Goal: Information Seeking & Learning: Learn about a topic

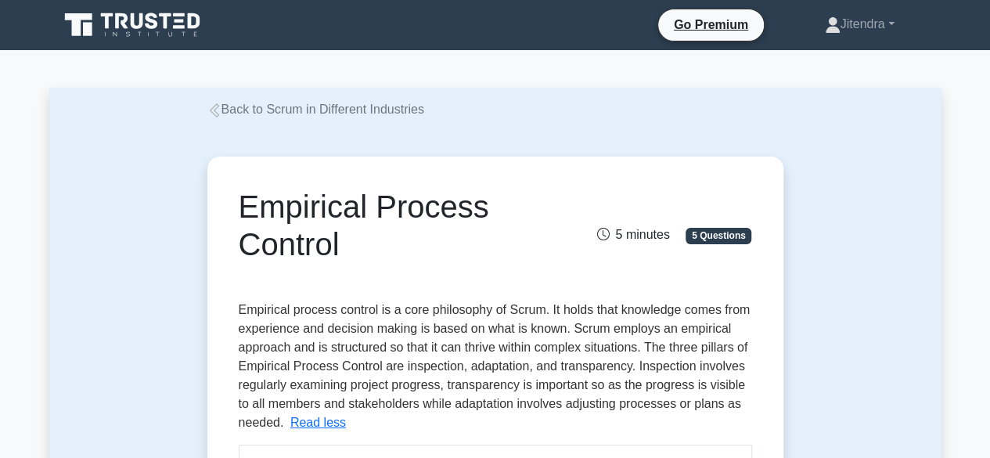
click at [215, 111] on icon at bounding box center [214, 110] width 14 height 14
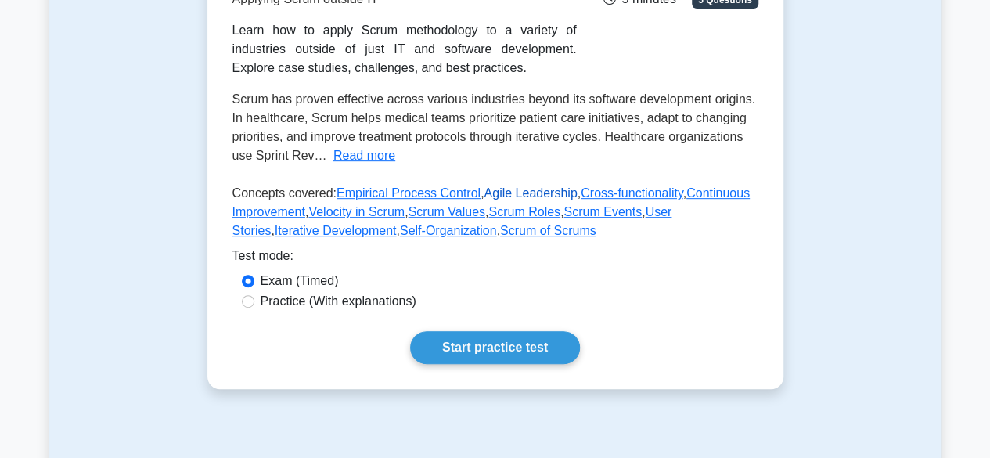
click at [510, 196] on link "Agile Leadership" at bounding box center [530, 192] width 93 height 13
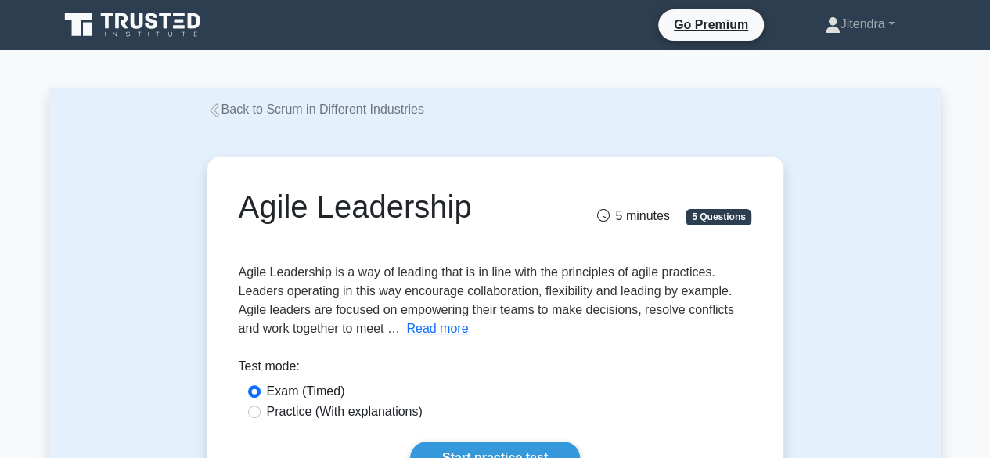
scroll to position [235, 0]
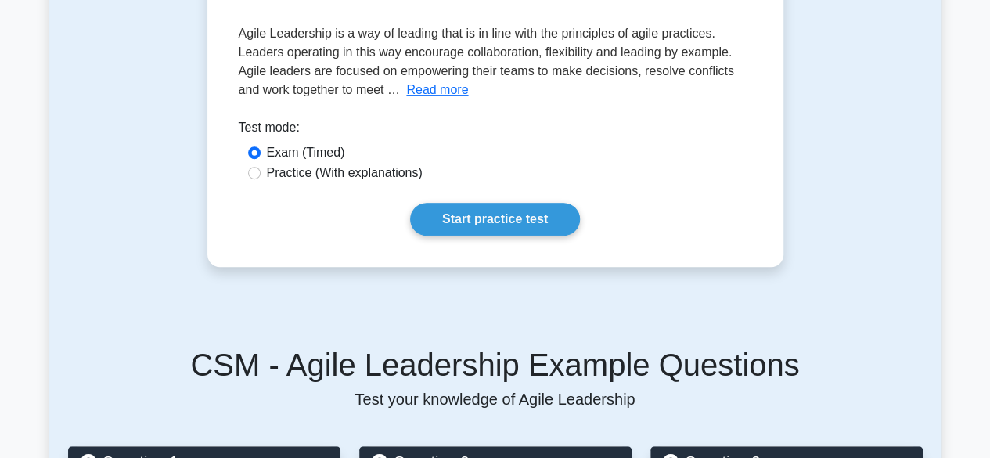
click at [440, 95] on button "Read more" at bounding box center [437, 90] width 62 height 19
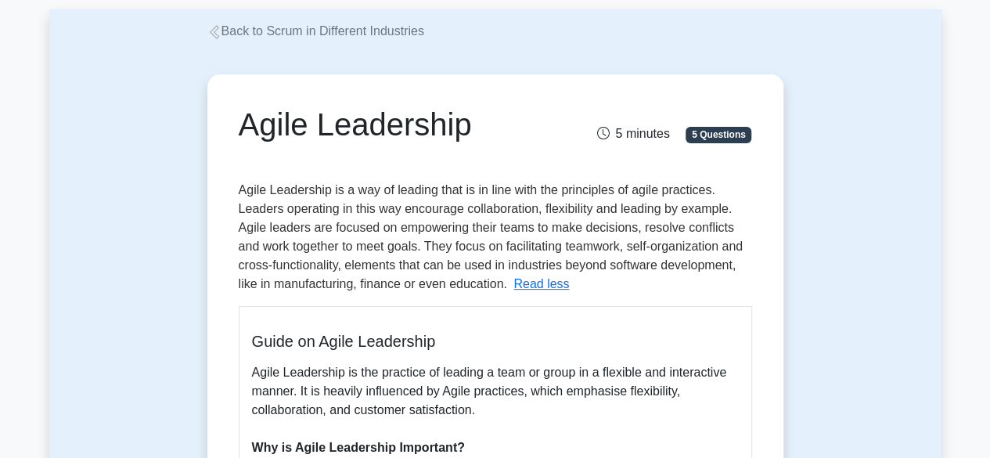
scroll to position [0, 0]
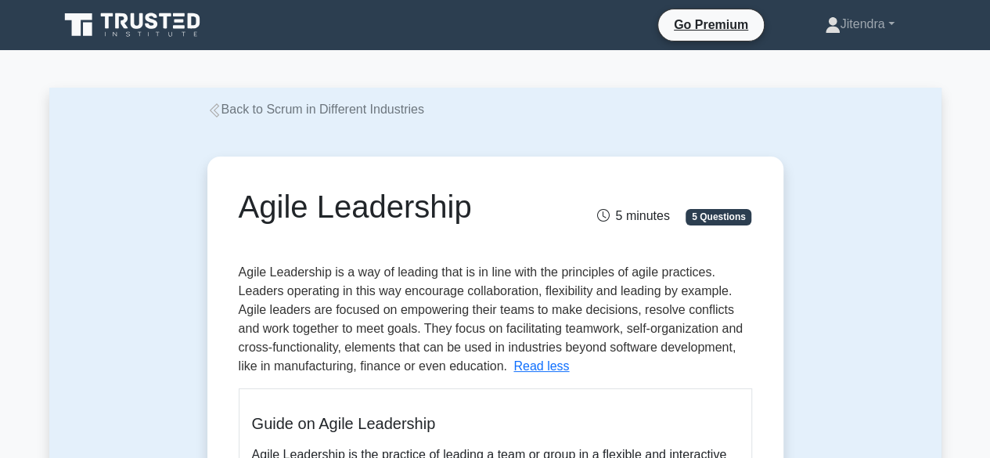
click at [212, 113] on icon at bounding box center [214, 110] width 14 height 14
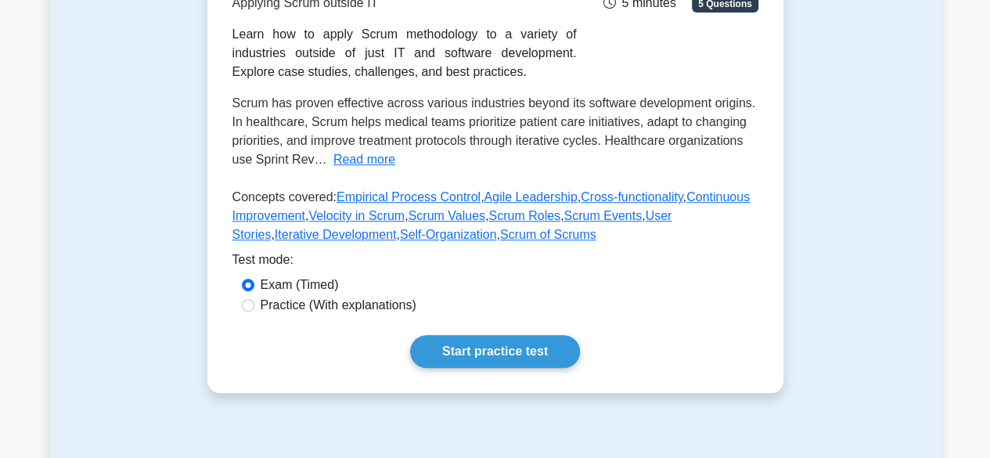
scroll to position [235, 0]
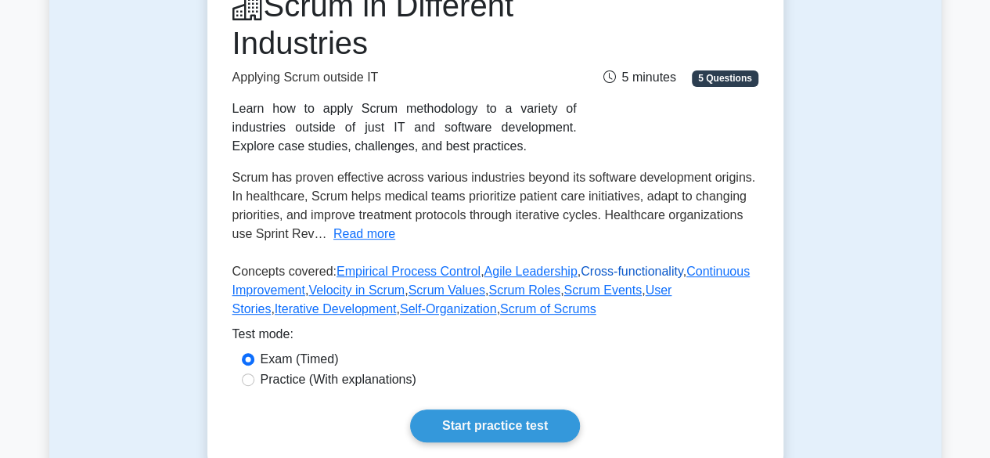
click at [595, 273] on link "Cross-functionality" at bounding box center [632, 270] width 102 height 13
click at [703, 270] on link "Continuous Improvement" at bounding box center [490, 280] width 517 height 32
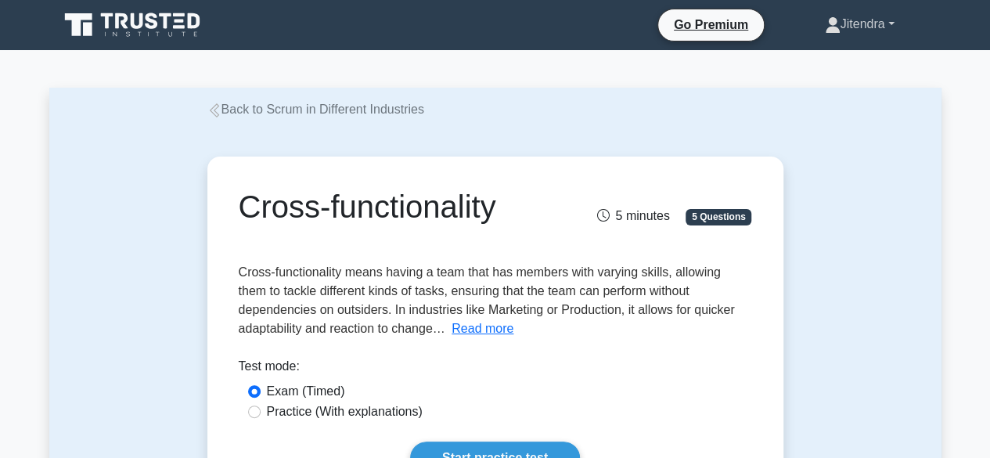
click at [890, 25] on link "Jitendra" at bounding box center [859, 24] width 145 height 31
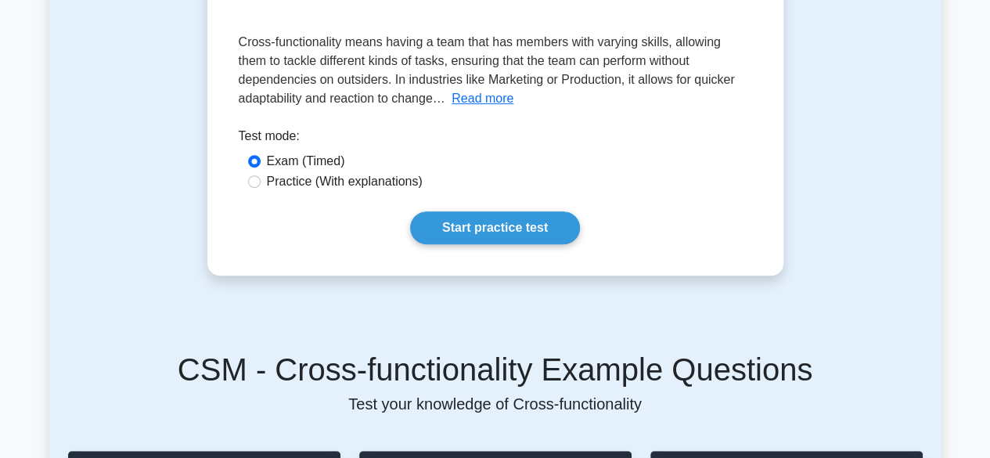
scroll to position [235, 0]
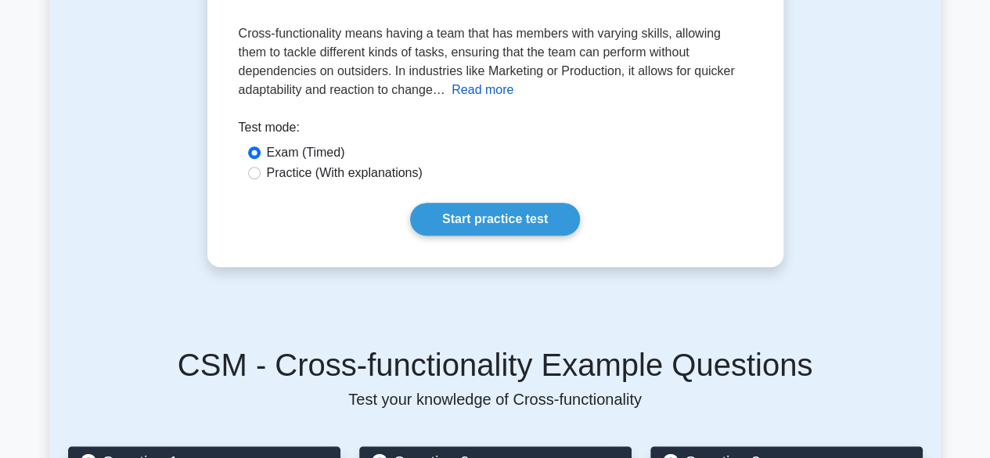
click at [451, 88] on button "Read more" at bounding box center [482, 90] width 62 height 19
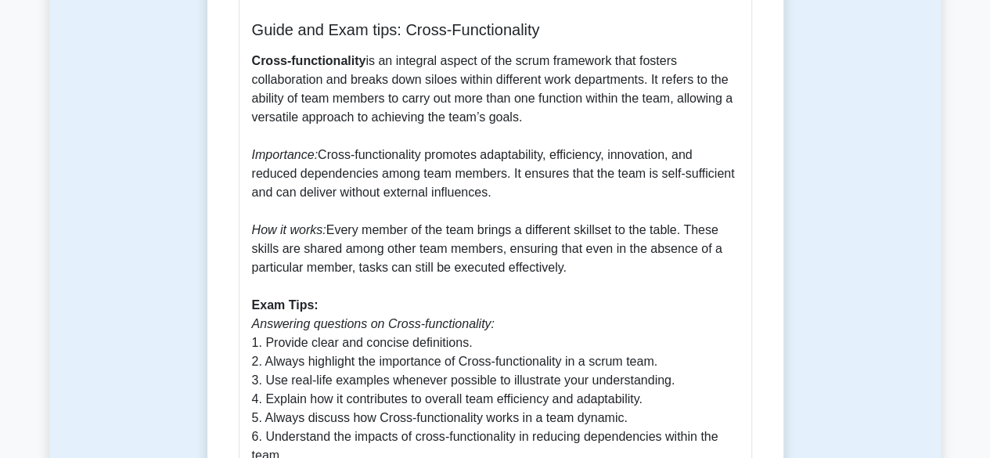
scroll to position [391, 0]
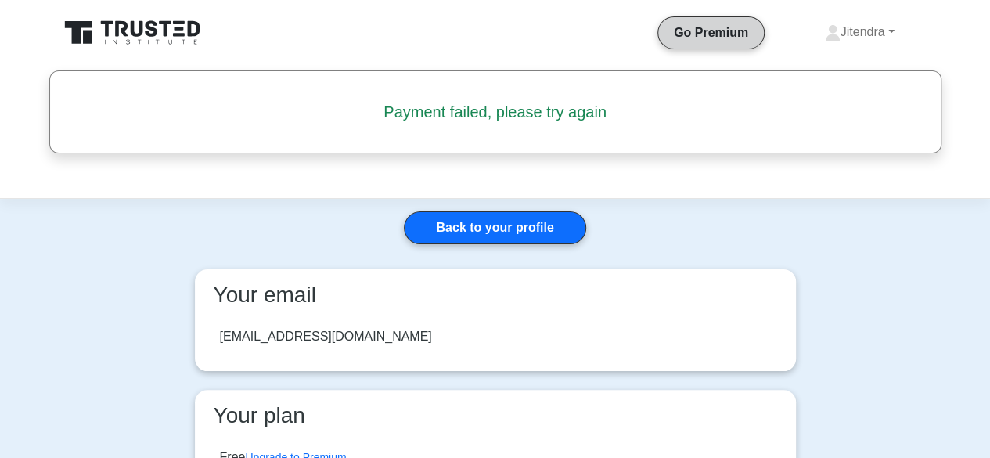
click at [711, 37] on link "Go Premium" at bounding box center [710, 33] width 93 height 20
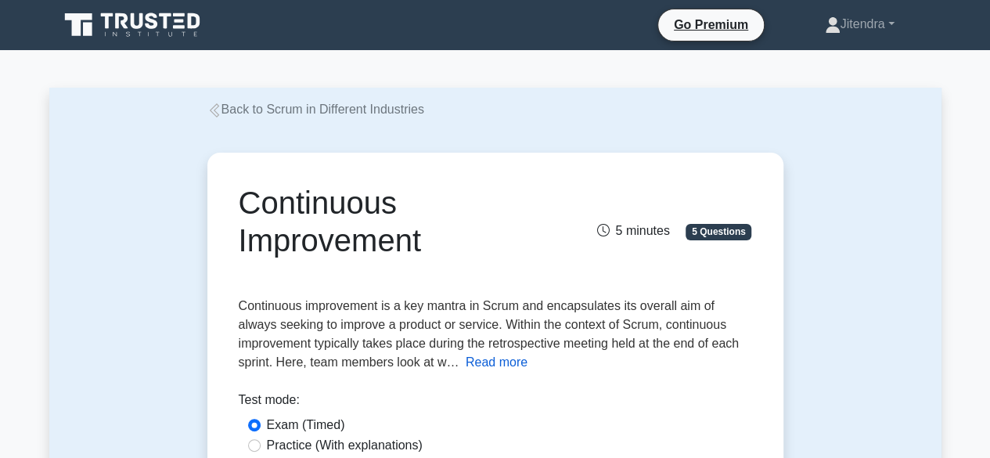
click at [497, 359] on button "Read more" at bounding box center [497, 362] width 62 height 19
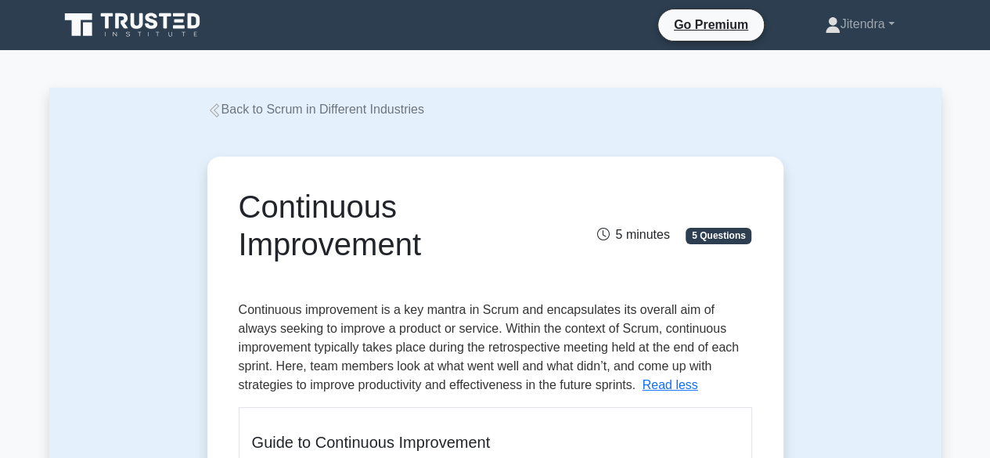
click at [210, 107] on icon at bounding box center [214, 110] width 14 height 14
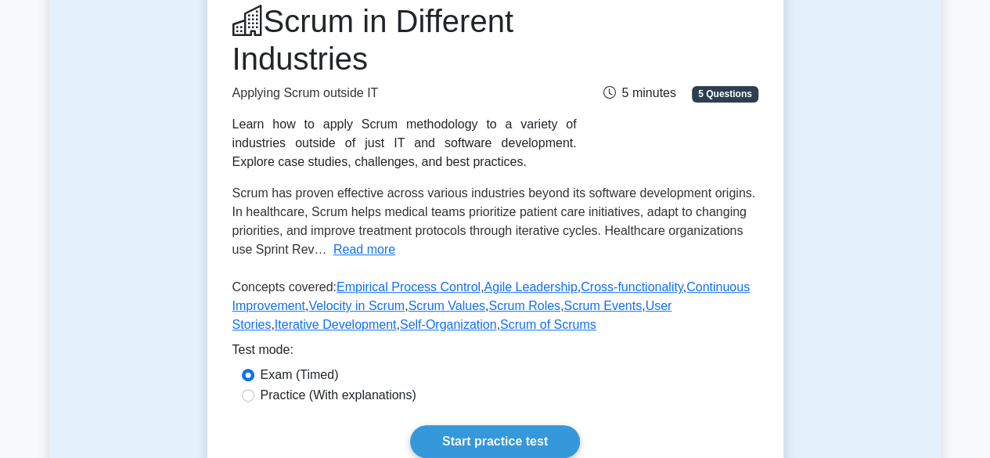
scroll to position [235, 0]
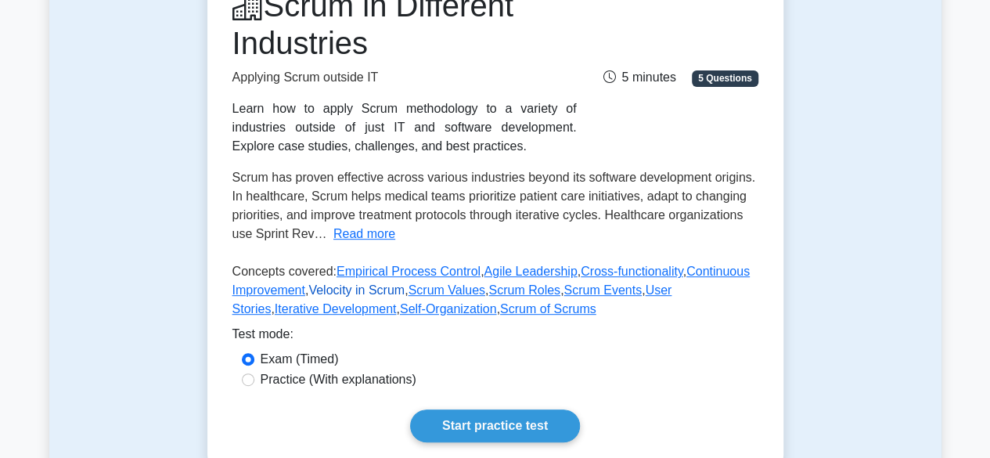
click at [353, 291] on link "Velocity in Scrum" at bounding box center [356, 289] width 96 height 13
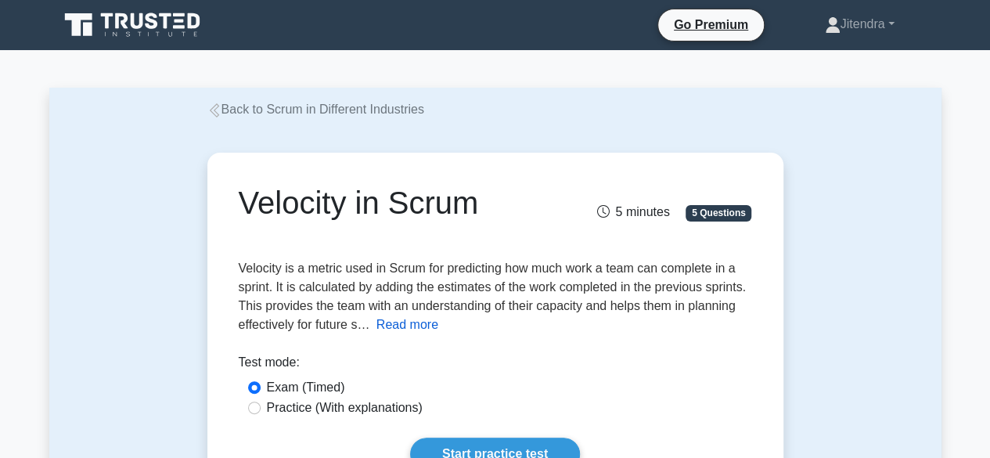
click at [416, 329] on button "Read more" at bounding box center [407, 324] width 62 height 19
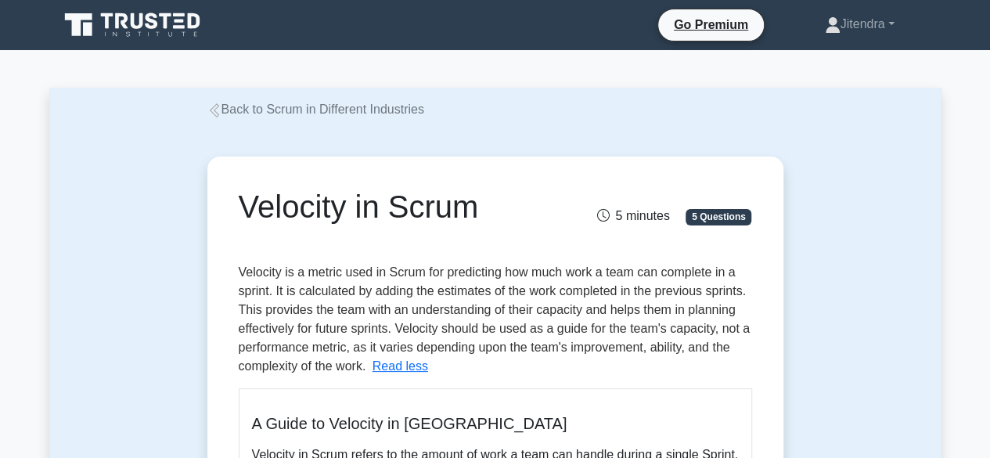
click at [216, 109] on icon at bounding box center [213, 110] width 9 height 14
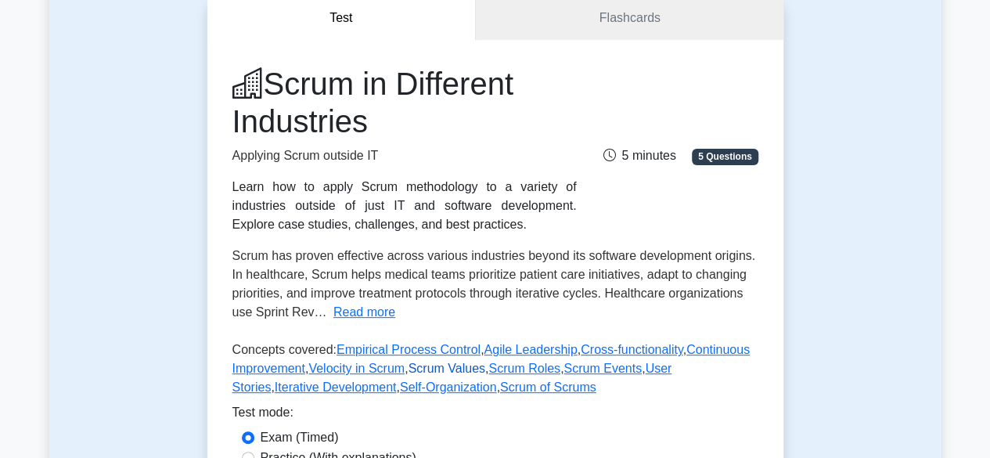
click at [424, 369] on link "Scrum Values" at bounding box center [446, 367] width 77 height 13
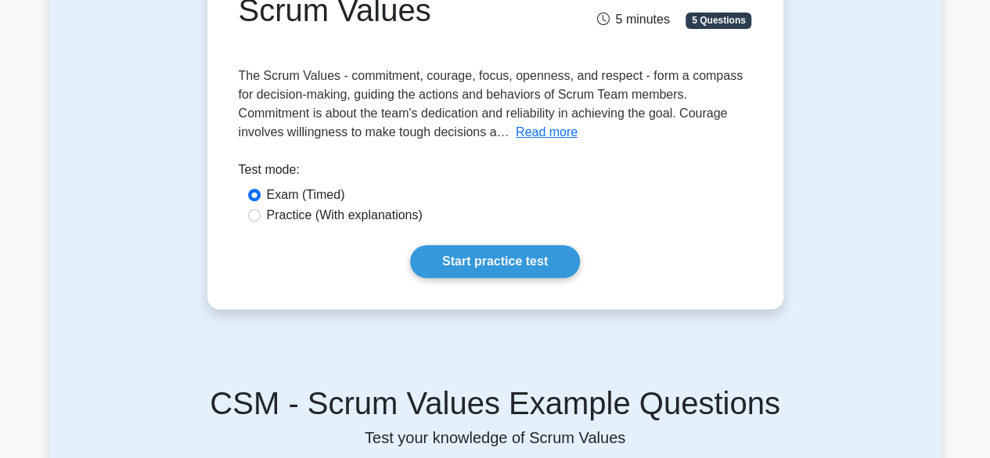
scroll to position [235, 0]
